Goal: Go to known website: Access a specific website the user already knows

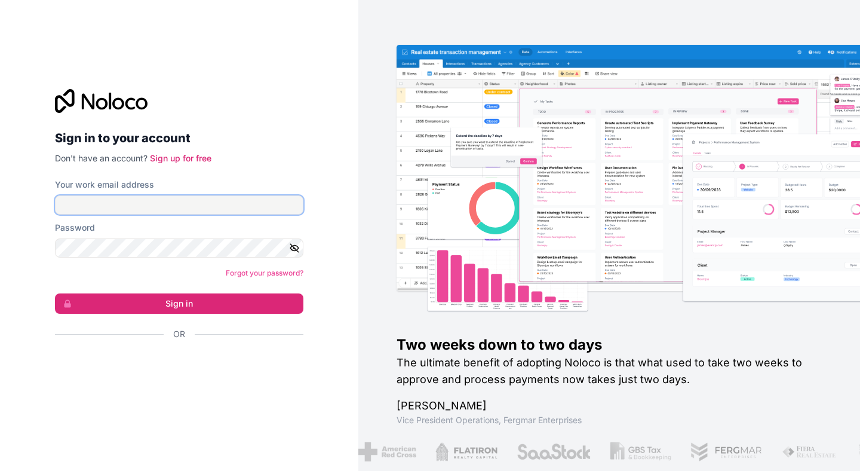
click at [221, 202] on input "Your work email address" at bounding box center [179, 204] width 249 height 19
drag, startPoint x: 271, startPoint y: 131, endPoint x: 265, endPoint y: 181, distance: 50.0
click at [270, 133] on h2 "Sign in to your account" at bounding box center [179, 138] width 249 height 22
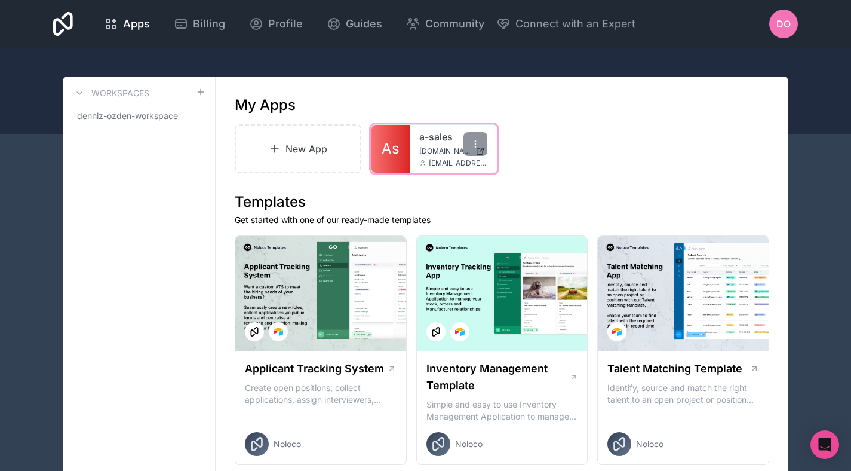
click at [452, 159] on span "[EMAIL_ADDRESS][DOMAIN_NAME]" at bounding box center [458, 163] width 59 height 10
click at [480, 155] on div at bounding box center [476, 144] width 24 height 24
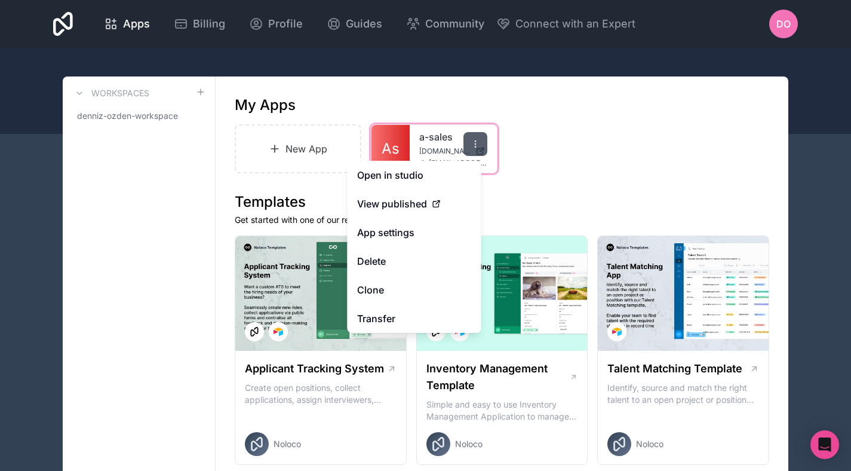
click at [479, 146] on icon at bounding box center [476, 144] width 10 height 10
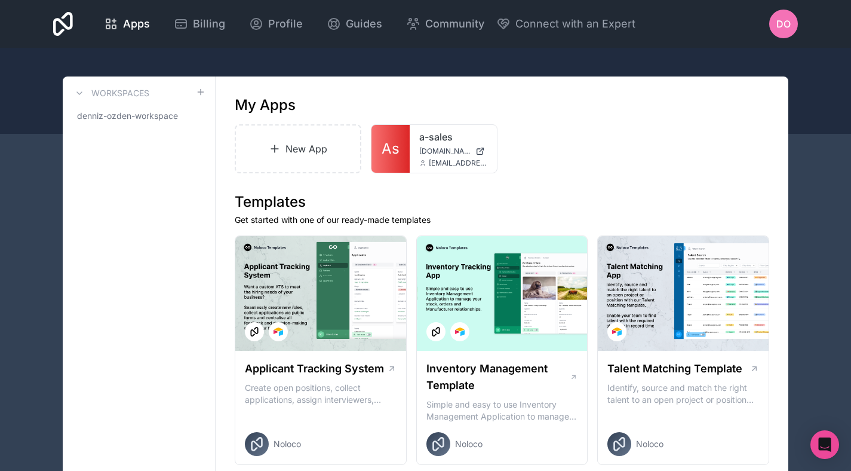
click at [539, 133] on div "New App As a-sales [DOMAIN_NAME] [EMAIL_ADDRESS][DOMAIN_NAME]" at bounding box center [502, 148] width 535 height 49
click at [418, 137] on div "a-sales [DOMAIN_NAME] [EMAIL_ADDRESS][DOMAIN_NAME]" at bounding box center [453, 149] width 87 height 48
click at [480, 155] on div at bounding box center [476, 144] width 24 height 24
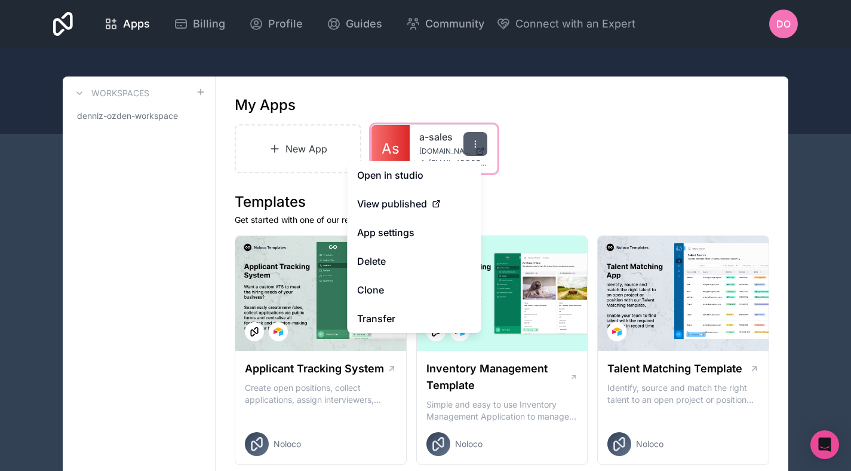
click at [477, 143] on icon at bounding box center [476, 144] width 10 height 10
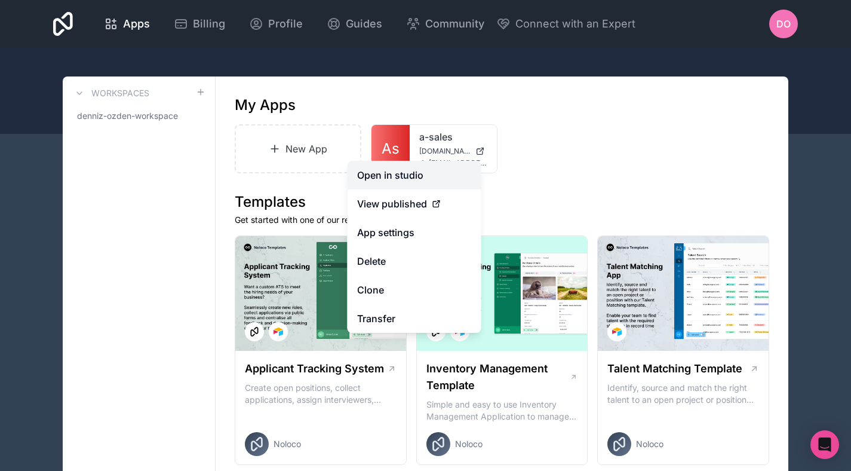
click at [399, 174] on link "Open in studio" at bounding box center [415, 175] width 134 height 29
